Goal: Task Accomplishment & Management: Use online tool/utility

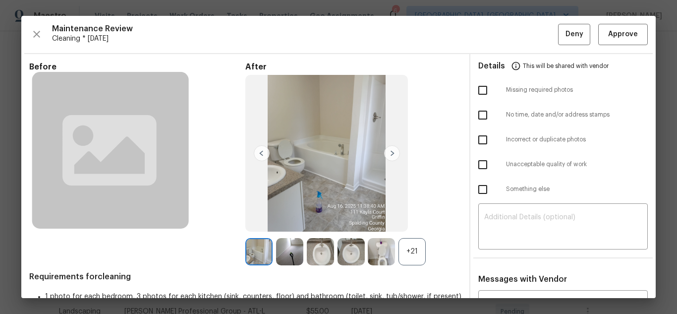
scroll to position [198, 0]
click at [618, 41] on button "Approve" at bounding box center [623, 34] width 50 height 21
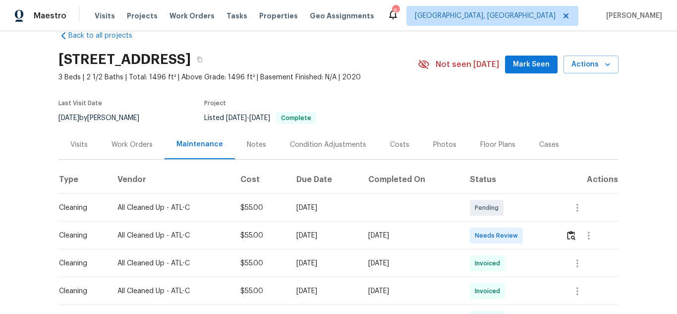
scroll to position [50, 0]
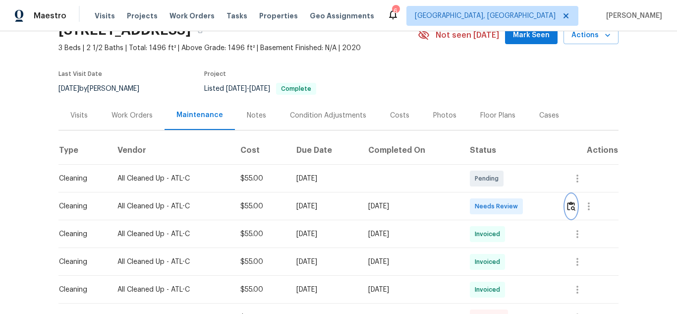
click at [567, 205] on img "button" at bounding box center [571, 205] width 8 height 9
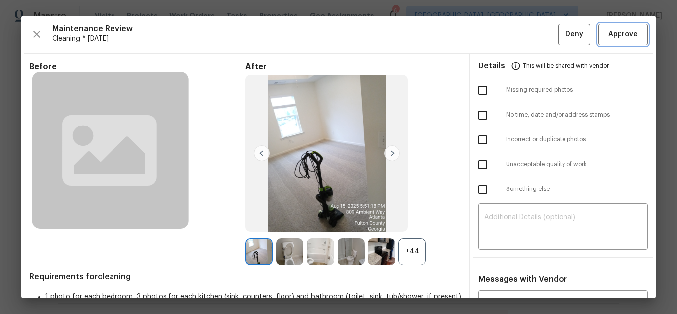
click at [636, 40] on button "Approve" at bounding box center [623, 34] width 50 height 21
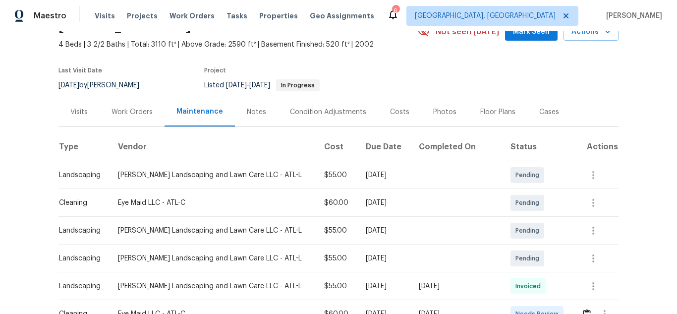
scroll to position [149, 0]
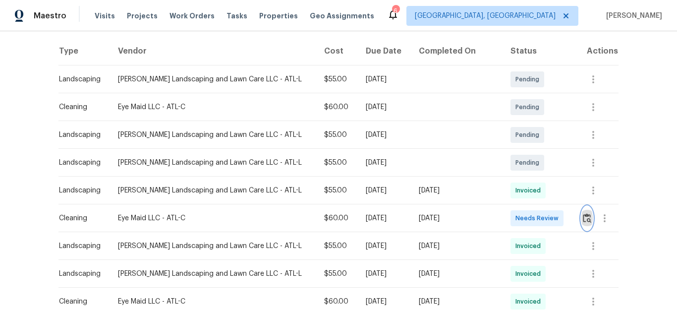
click at [583, 217] on img "button" at bounding box center [587, 217] width 8 height 9
